Goal: Transaction & Acquisition: Purchase product/service

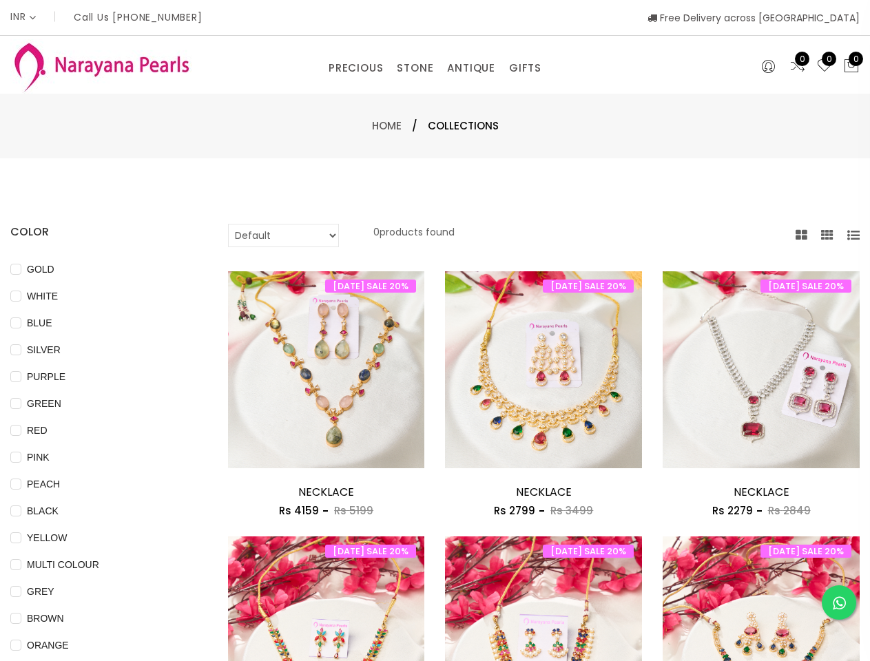
click at [435, 331] on div "[DATE] SALE 20% Add to cart NECKLACE Rs 2799 Rs [DATE] SALE 20% NECKLACE Rs 279…" at bounding box center [544, 403] width 218 height 265
click at [34, 269] on span "GOLD" at bounding box center [40, 269] width 39 height 15
click at [21, 269] on input "GOLD" at bounding box center [15, 279] width 11 height 31
checkbox input "true"
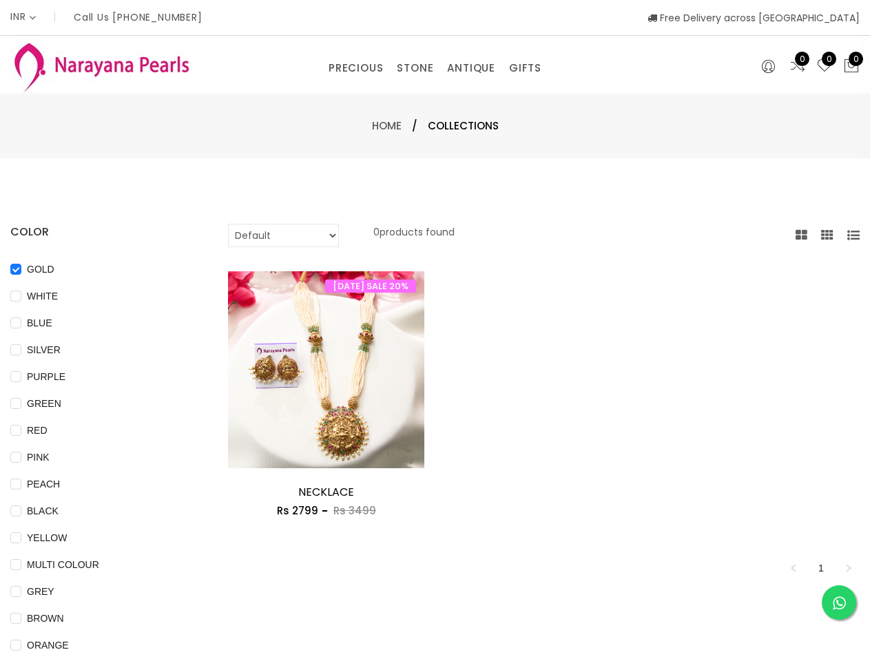
click at [35, 296] on span "WHITE" at bounding box center [42, 296] width 42 height 15
click at [21, 296] on input "WHITE" at bounding box center [15, 306] width 11 height 31
checkbox input "true"
click at [32, 323] on span "BLUE" at bounding box center [39, 322] width 37 height 15
click at [21, 323] on input "BLUE" at bounding box center [15, 333] width 11 height 31
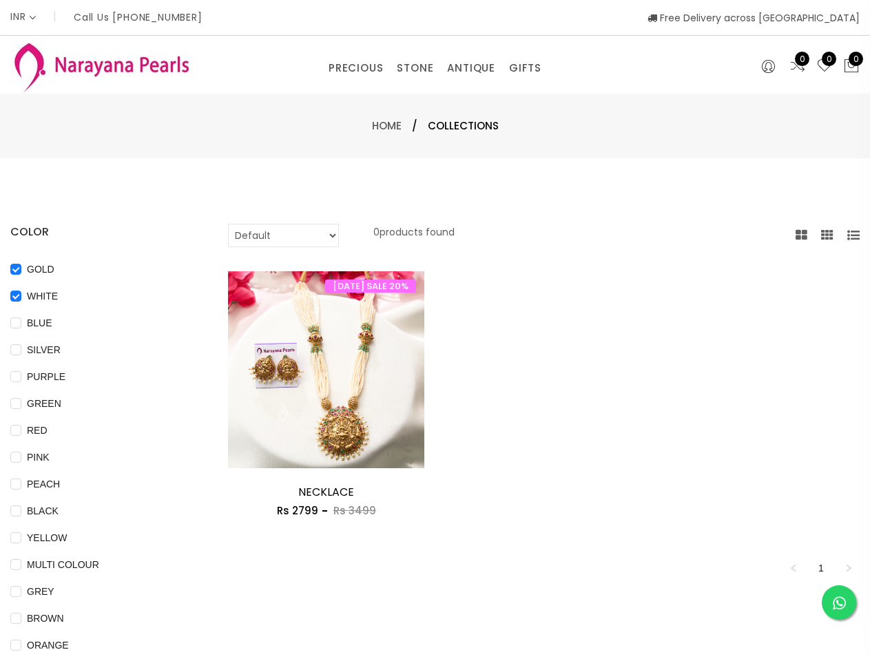
checkbox input "true"
click at [35, 350] on span "SILVER" at bounding box center [43, 349] width 45 height 15
click at [21, 350] on input "SILVER" at bounding box center [15, 359] width 11 height 31
checkbox input "true"
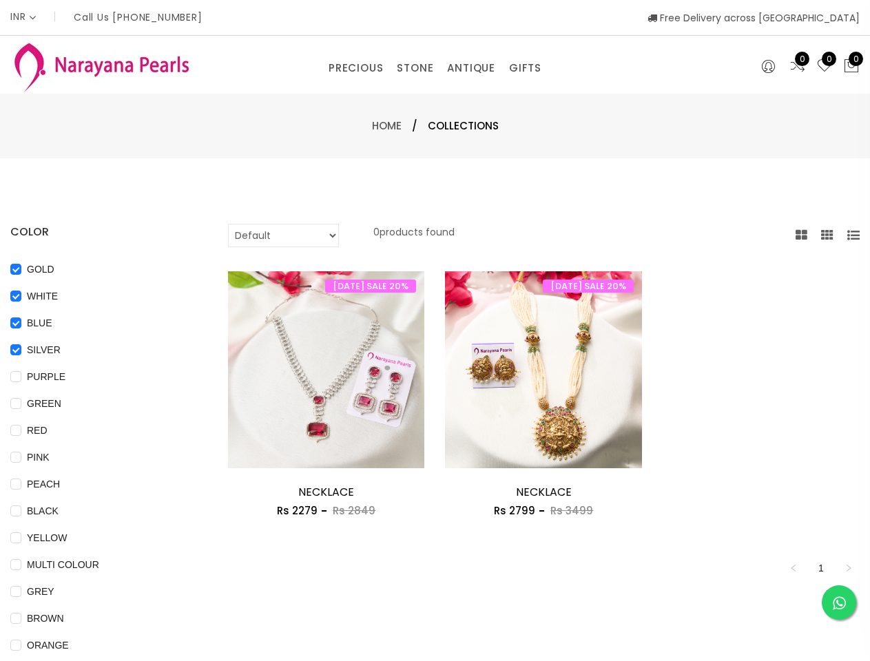
click at [37, 377] on span "PURPLE" at bounding box center [46, 376] width 50 height 15
click at [21, 377] on input "PURPLE" at bounding box center [15, 386] width 11 height 31
checkbox input "true"
click at [36, 404] on span "GREEN" at bounding box center [43, 403] width 45 height 15
click at [21, 404] on input "GREEN" at bounding box center [15, 413] width 11 height 31
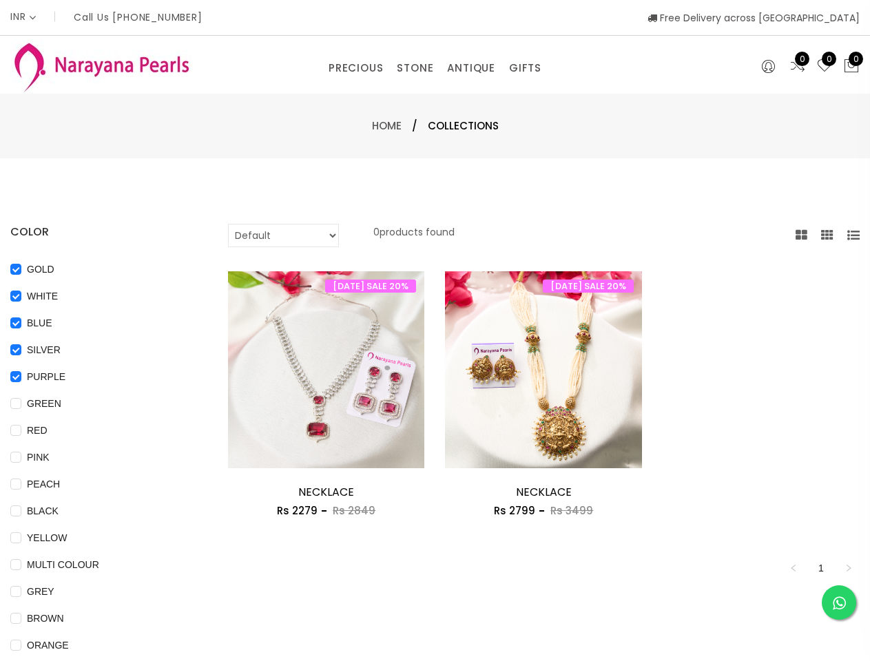
checkbox input "true"
click at [30, 431] on span "RED" at bounding box center [37, 430] width 32 height 15
click at [21, 431] on input "RED" at bounding box center [15, 440] width 11 height 31
checkbox input "true"
click at [32, 457] on span "PINK" at bounding box center [38, 457] width 34 height 15
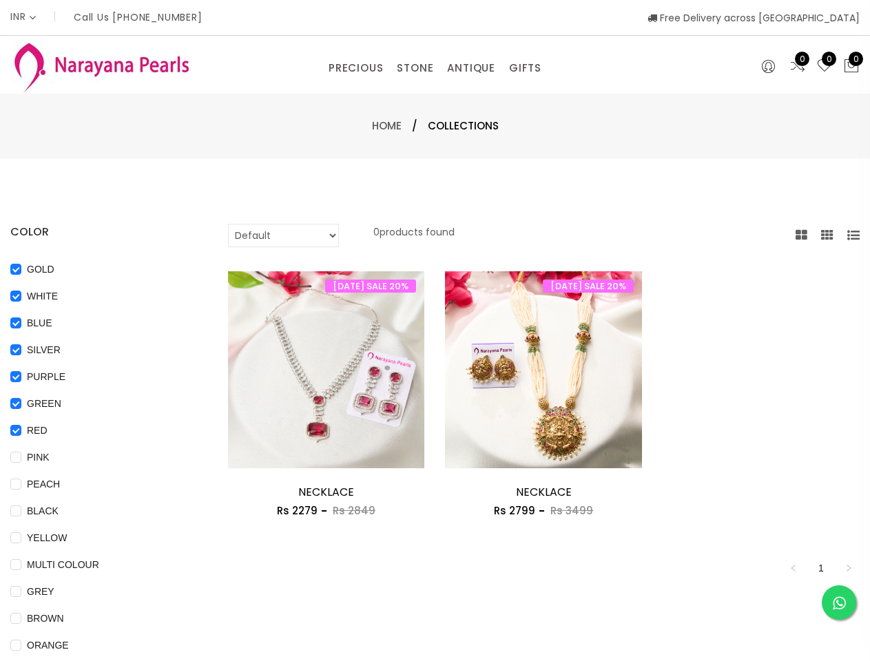
click at [21, 457] on input "PINK" at bounding box center [15, 467] width 11 height 31
checkbox input "true"
